Goal: Information Seeking & Learning: Learn about a topic

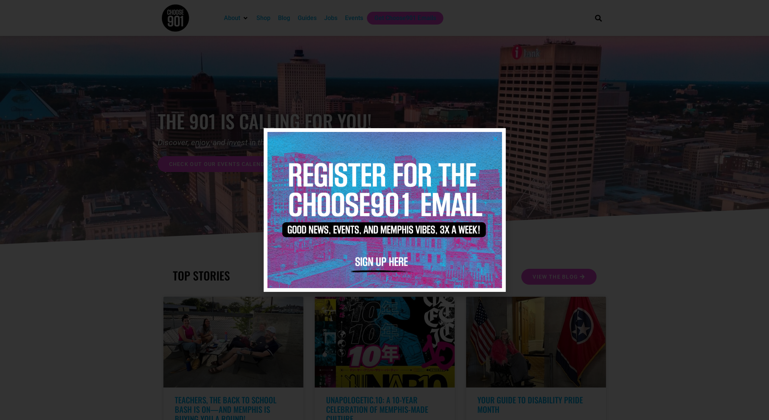
click at [496, 136] on icon "Close" at bounding box center [495, 139] width 6 height 6
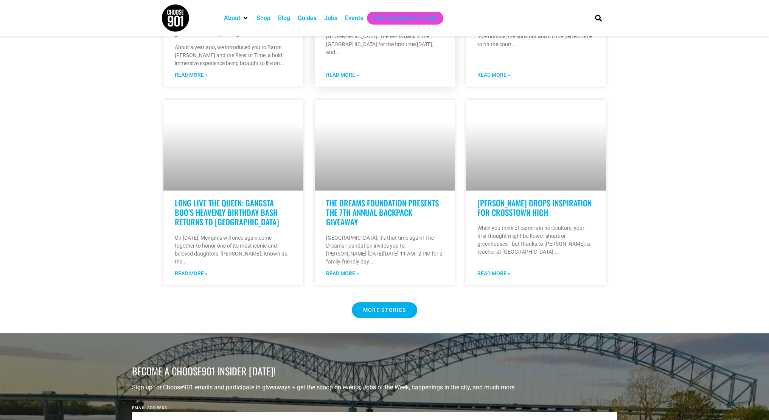
scroll to position [706, 0]
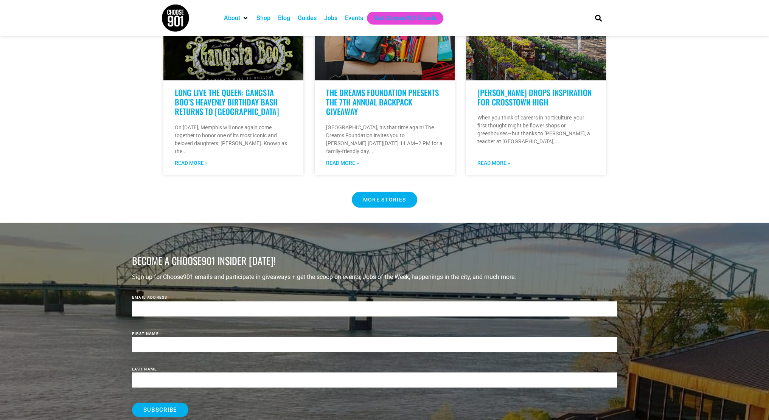
click at [379, 202] on Button "MORE STORIES" at bounding box center [385, 200] width 66 height 16
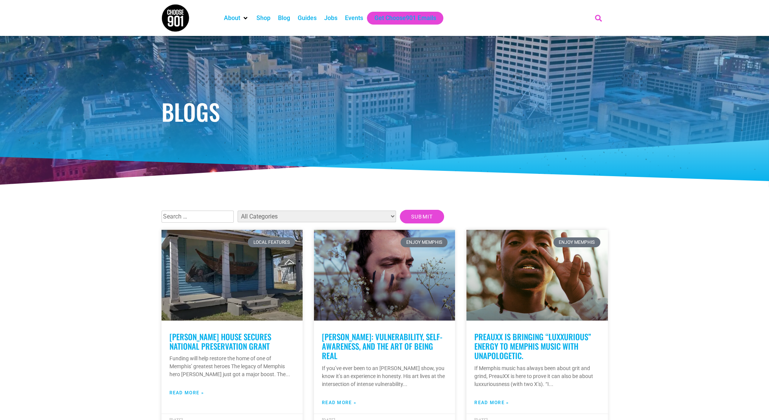
click at [596, 17] on icon "Search" at bounding box center [598, 18] width 12 height 12
type input "bird"
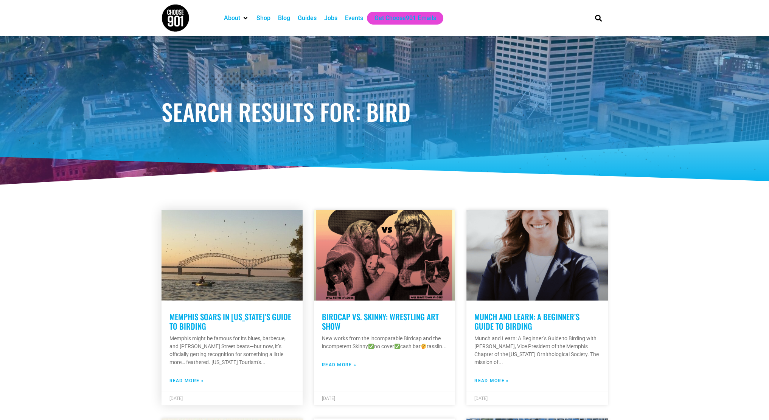
click at [236, 269] on link at bounding box center [231, 255] width 141 height 91
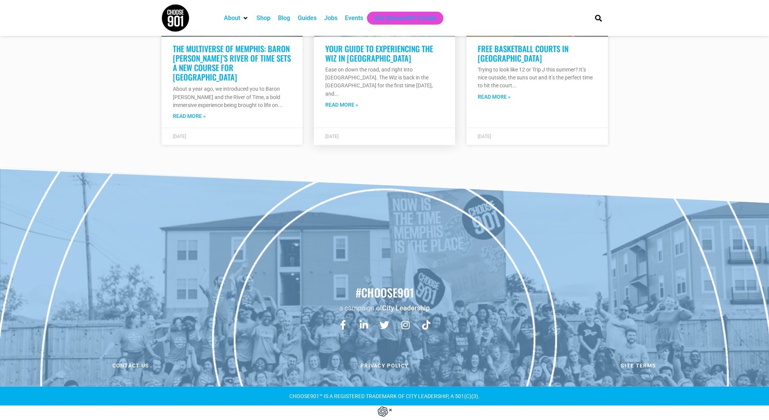
scroll to position [1906, 0]
